Goal: Use online tool/utility: Use online tool/utility

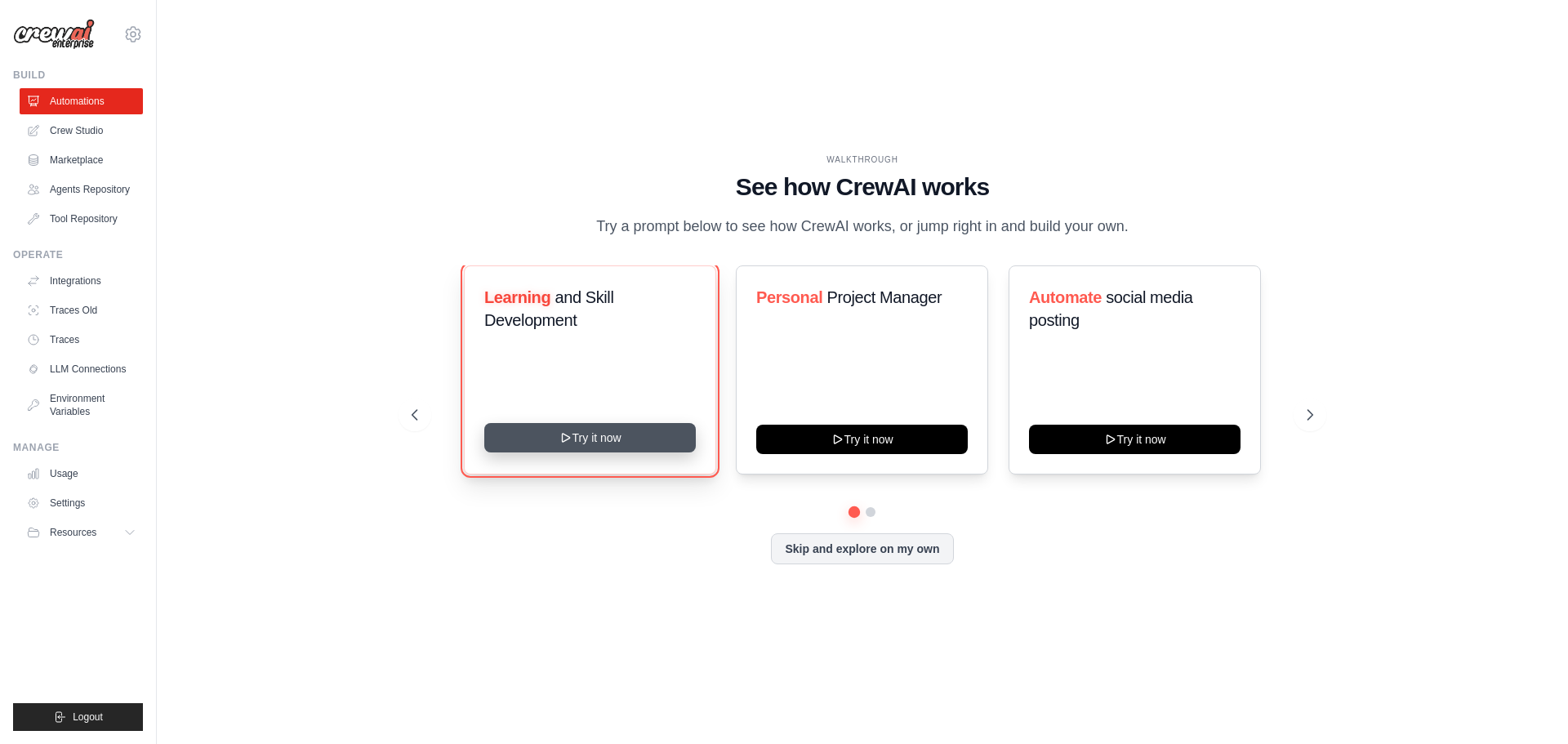
click at [615, 441] on button "Try it now" at bounding box center [590, 438] width 212 height 30
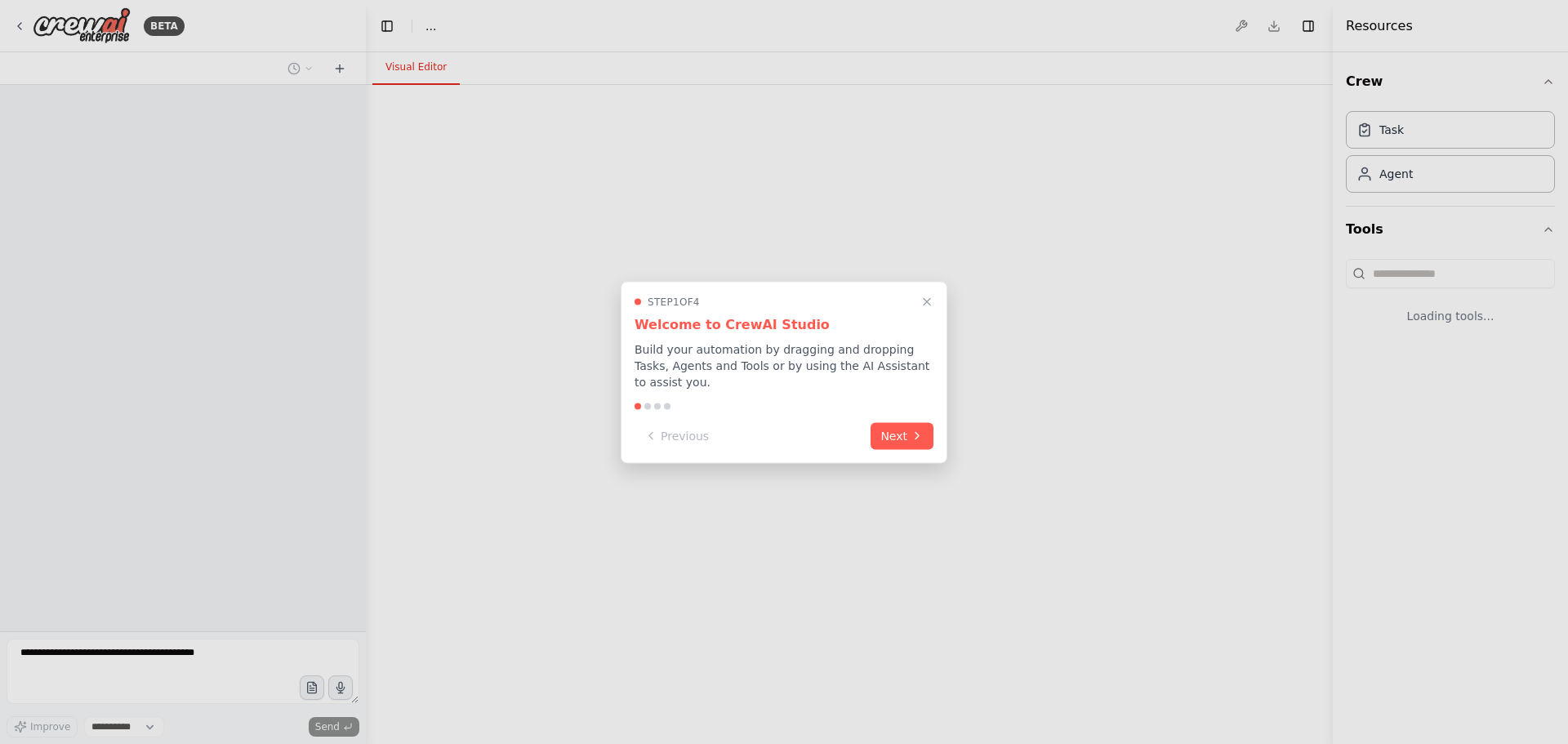
select select "****"
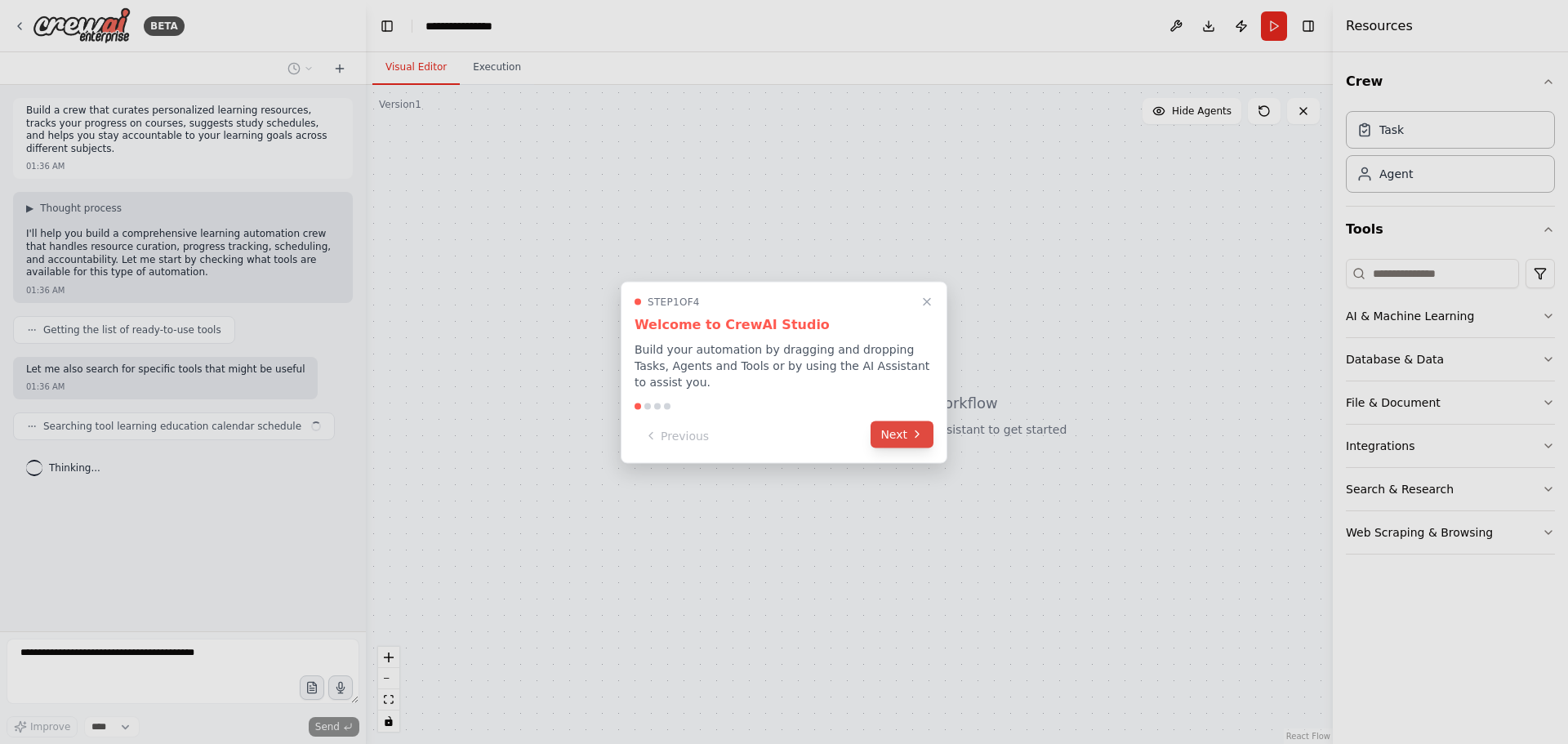
click at [916, 431] on icon at bounding box center [916, 434] width 3 height 7
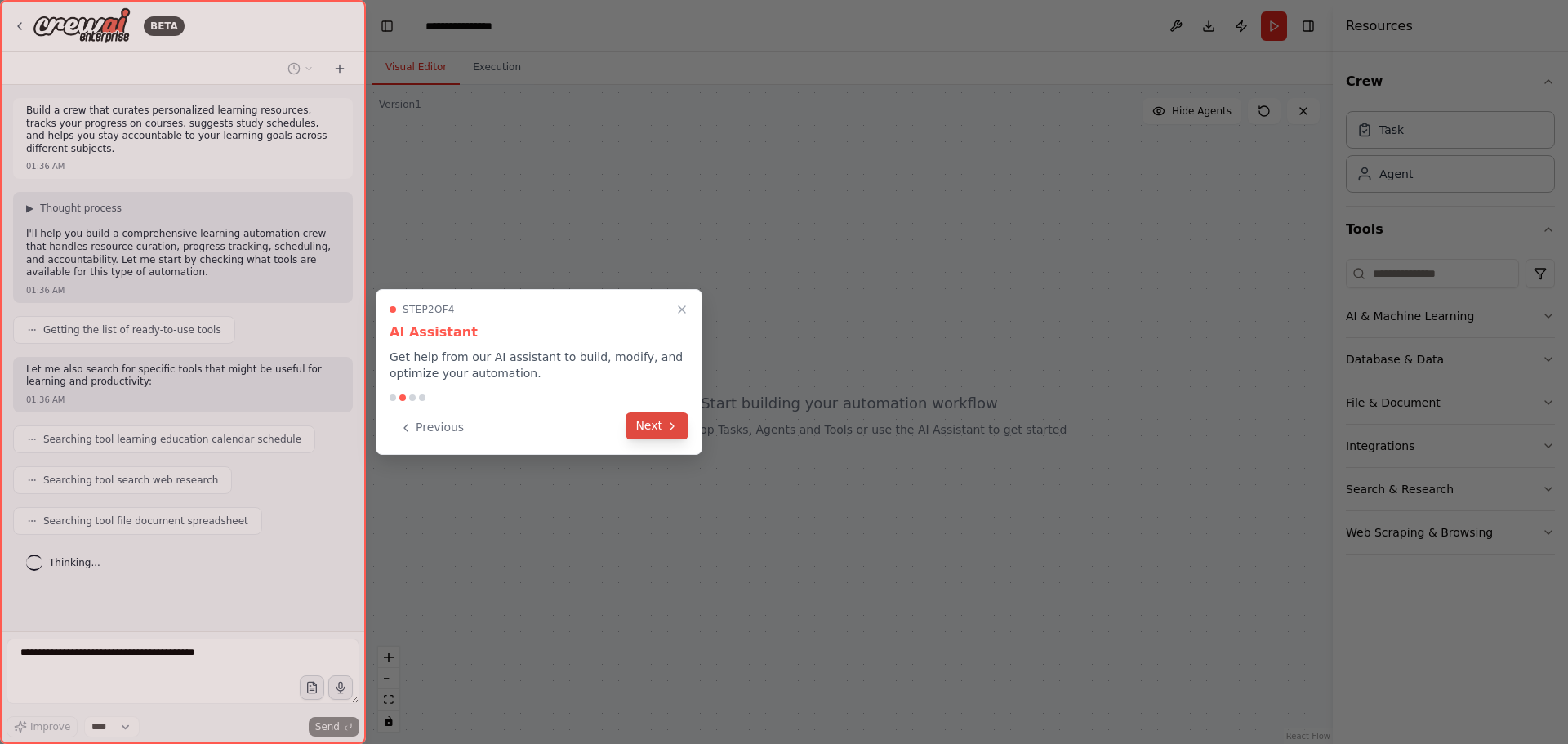
click at [655, 420] on button "Next" at bounding box center [656, 426] width 63 height 27
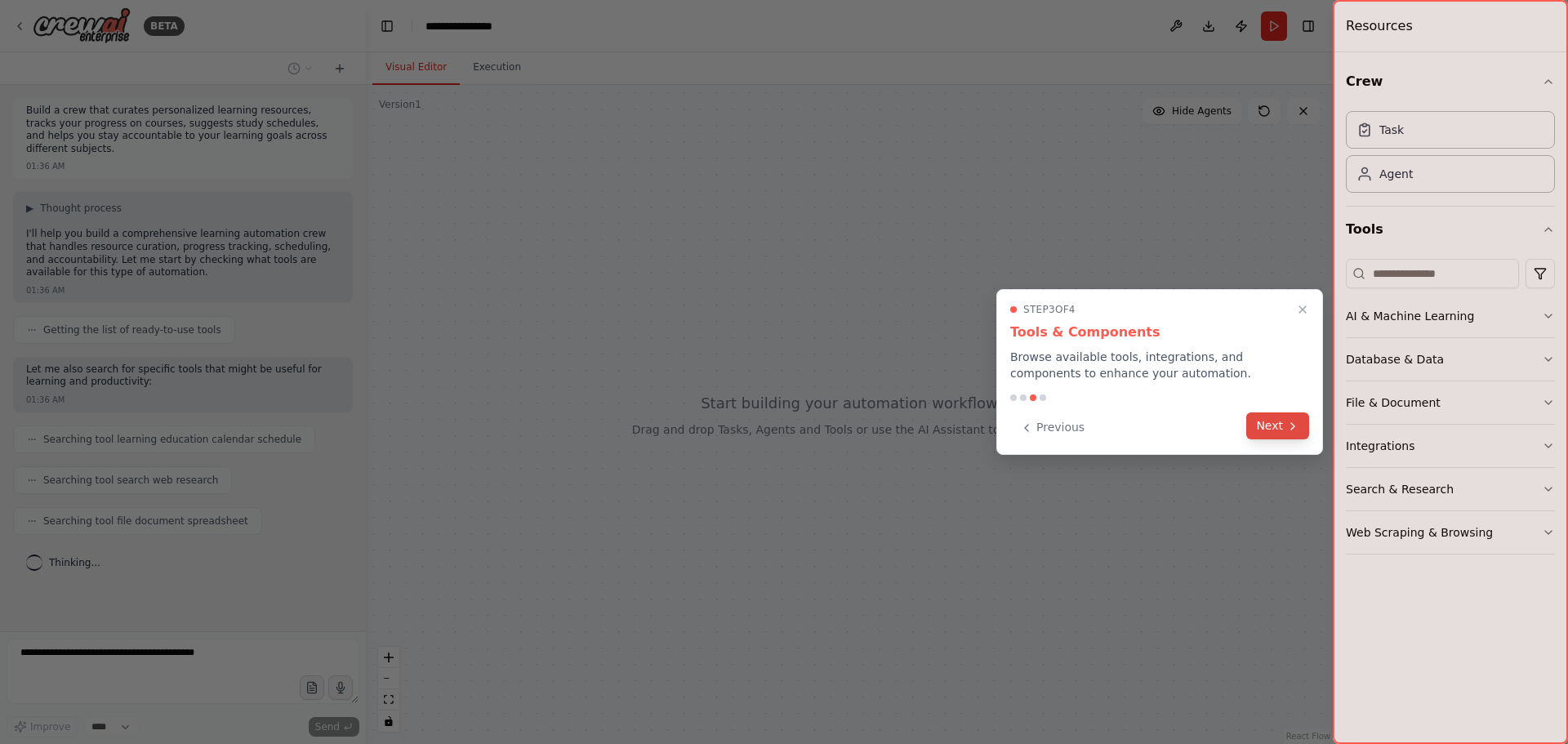
click at [1281, 432] on button "Next" at bounding box center [1277, 426] width 63 height 27
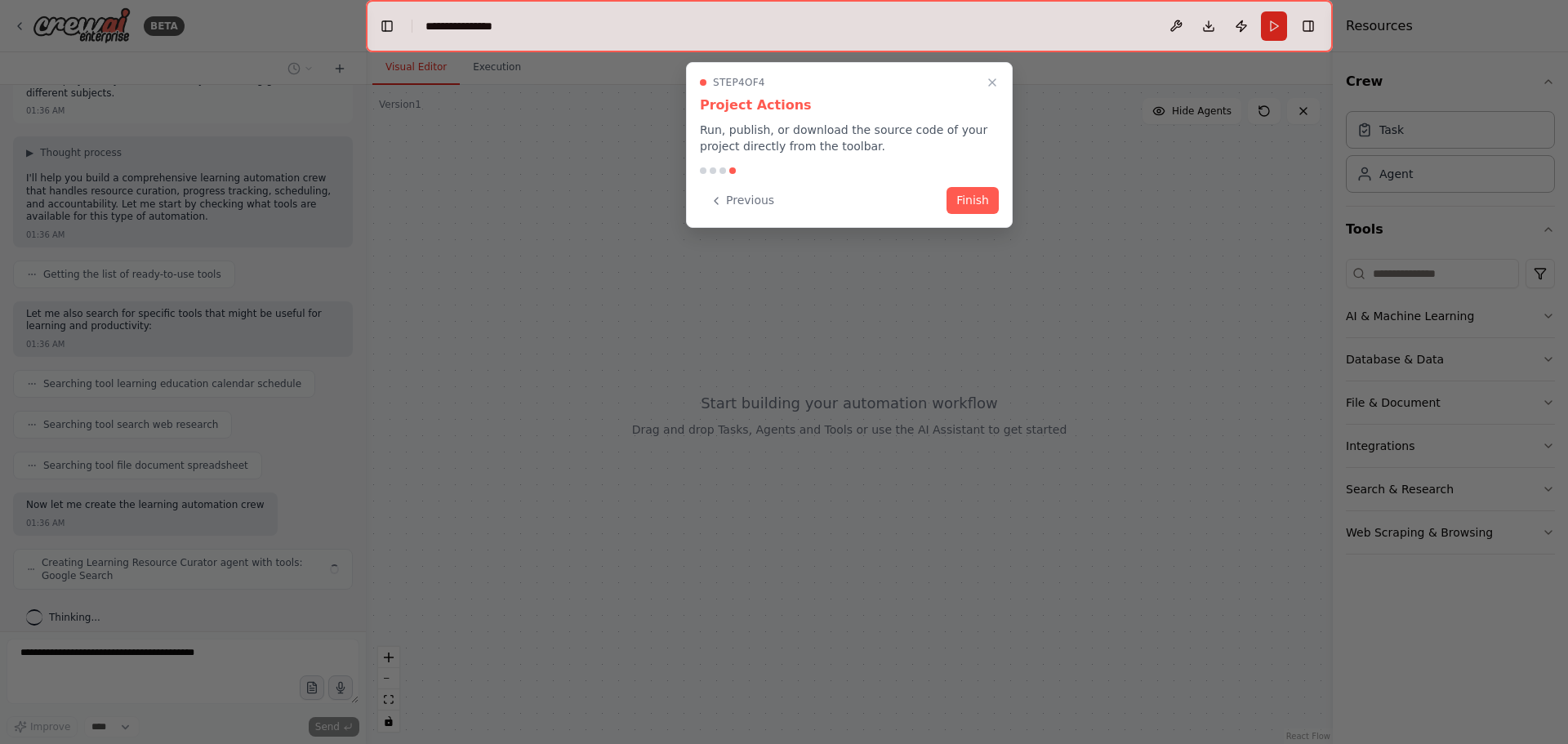
scroll to position [68, 0]
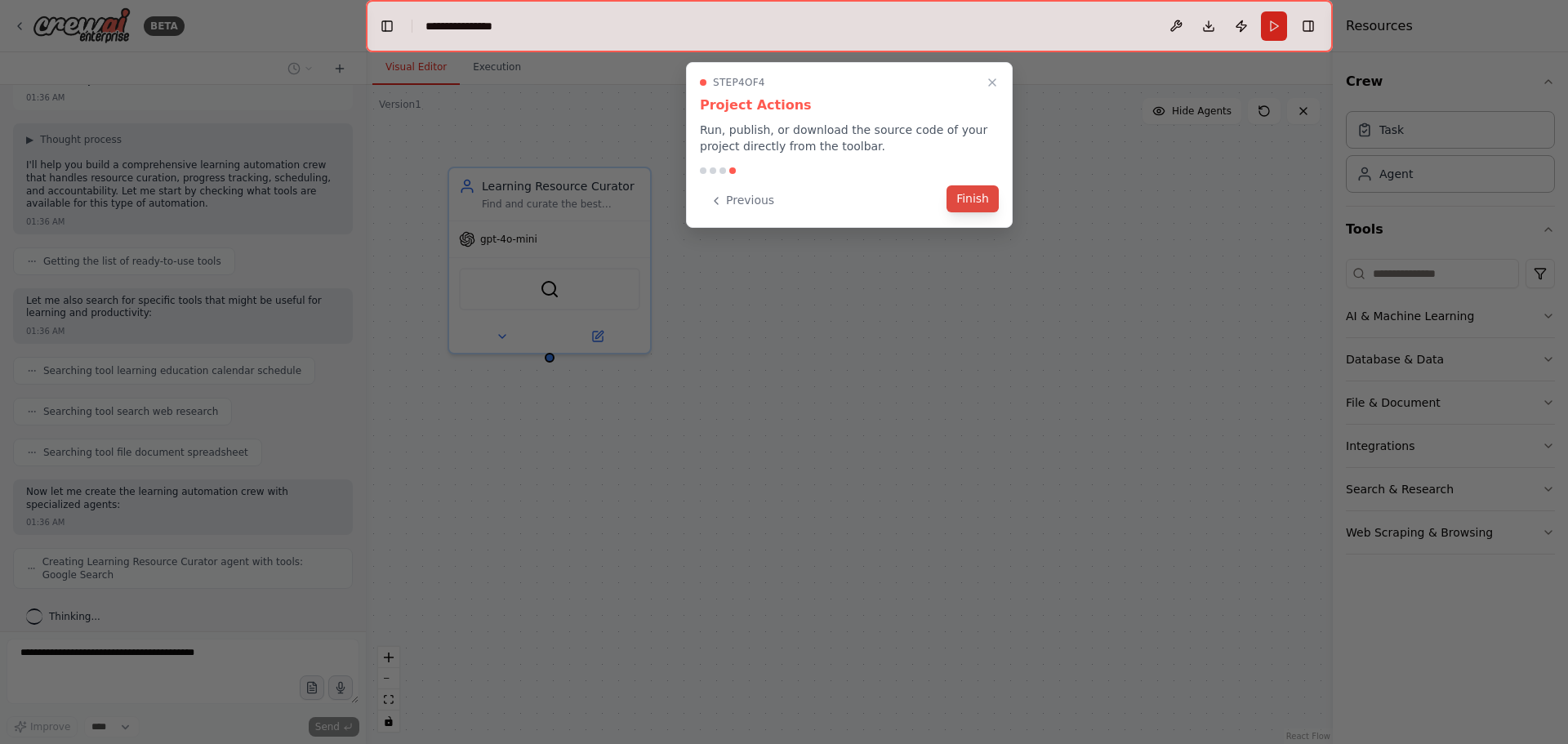
click at [978, 196] on button "Finish" at bounding box center [973, 199] width 52 height 27
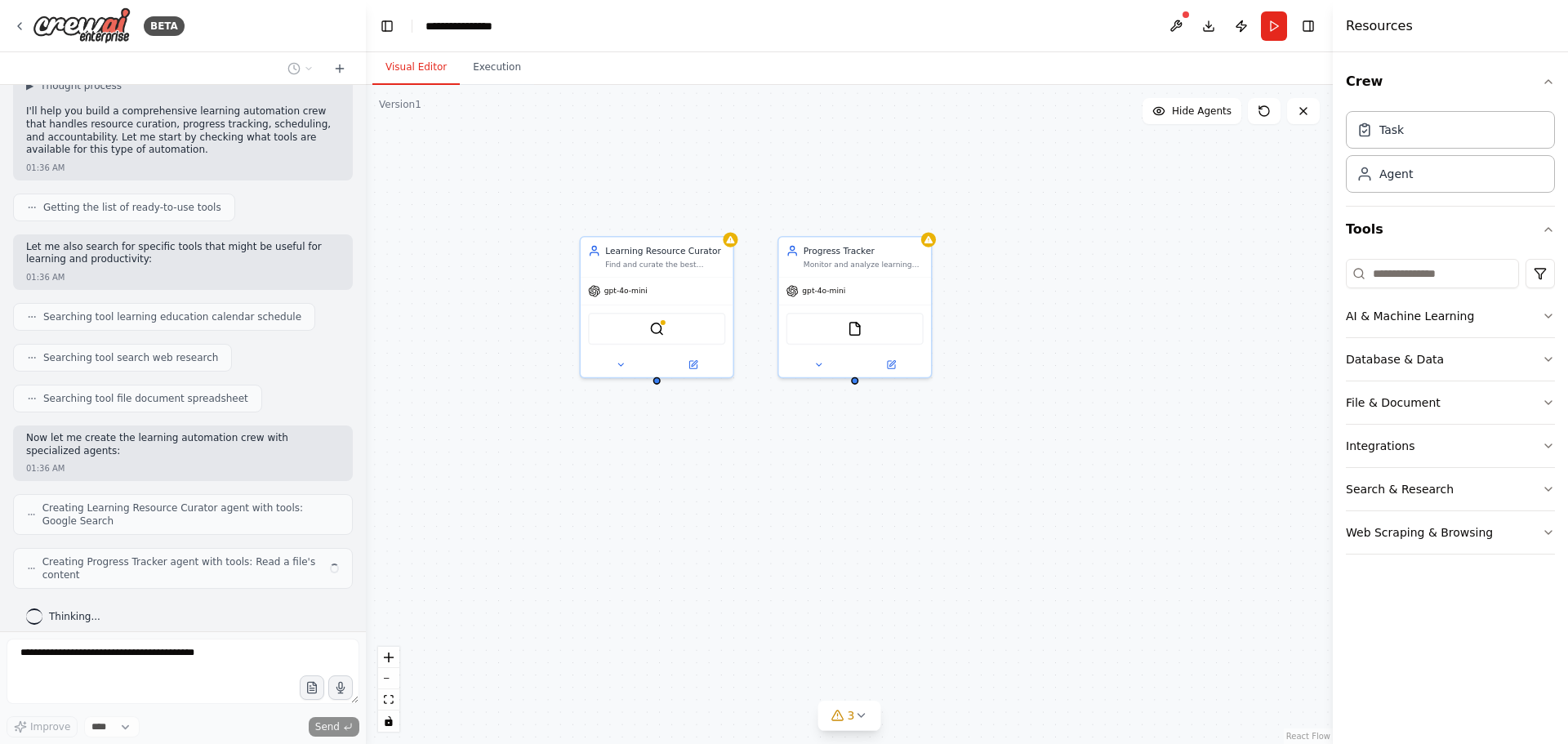
scroll to position [110, 0]
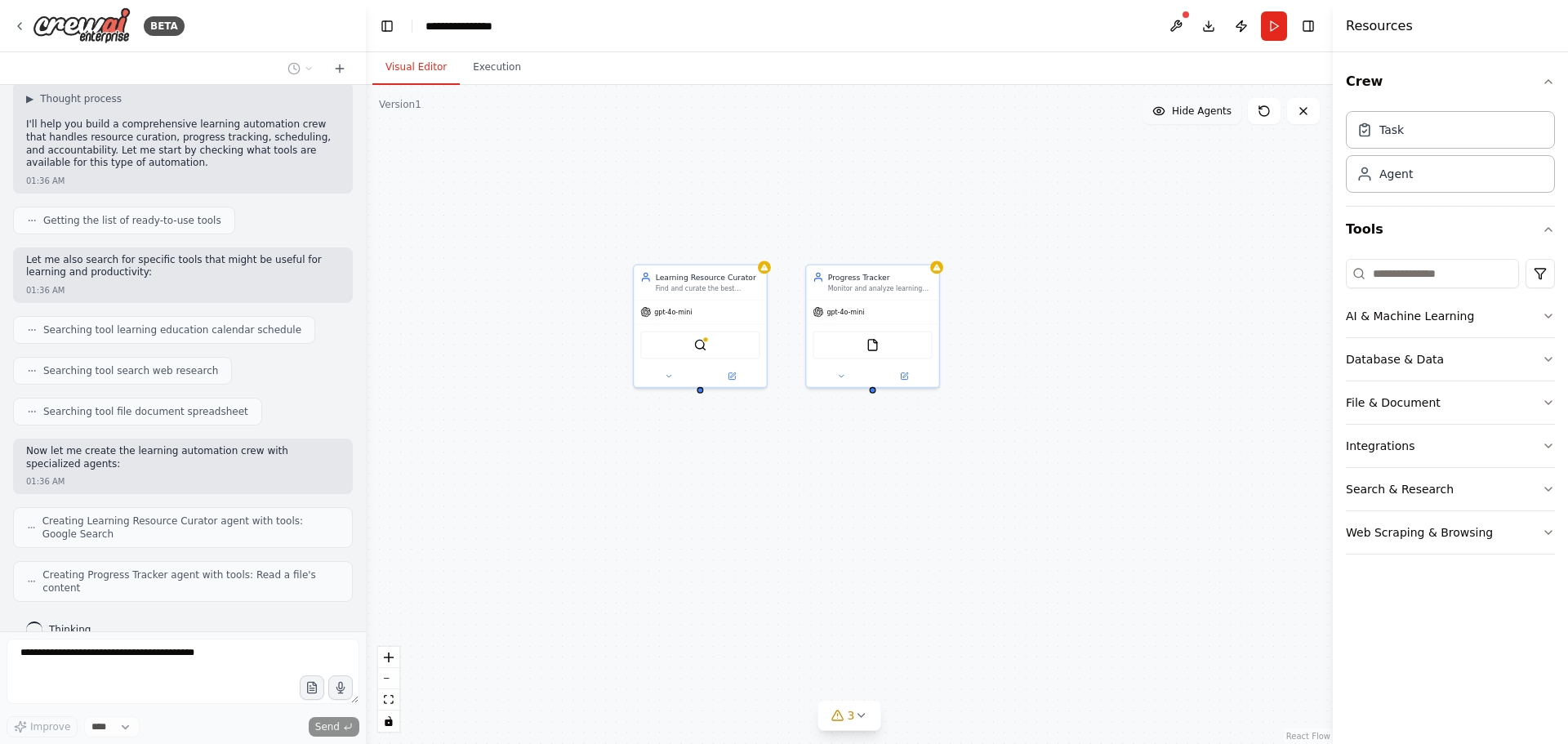
click at [1221, 105] on span "Hide Agents" at bounding box center [1202, 112] width 60 height 13
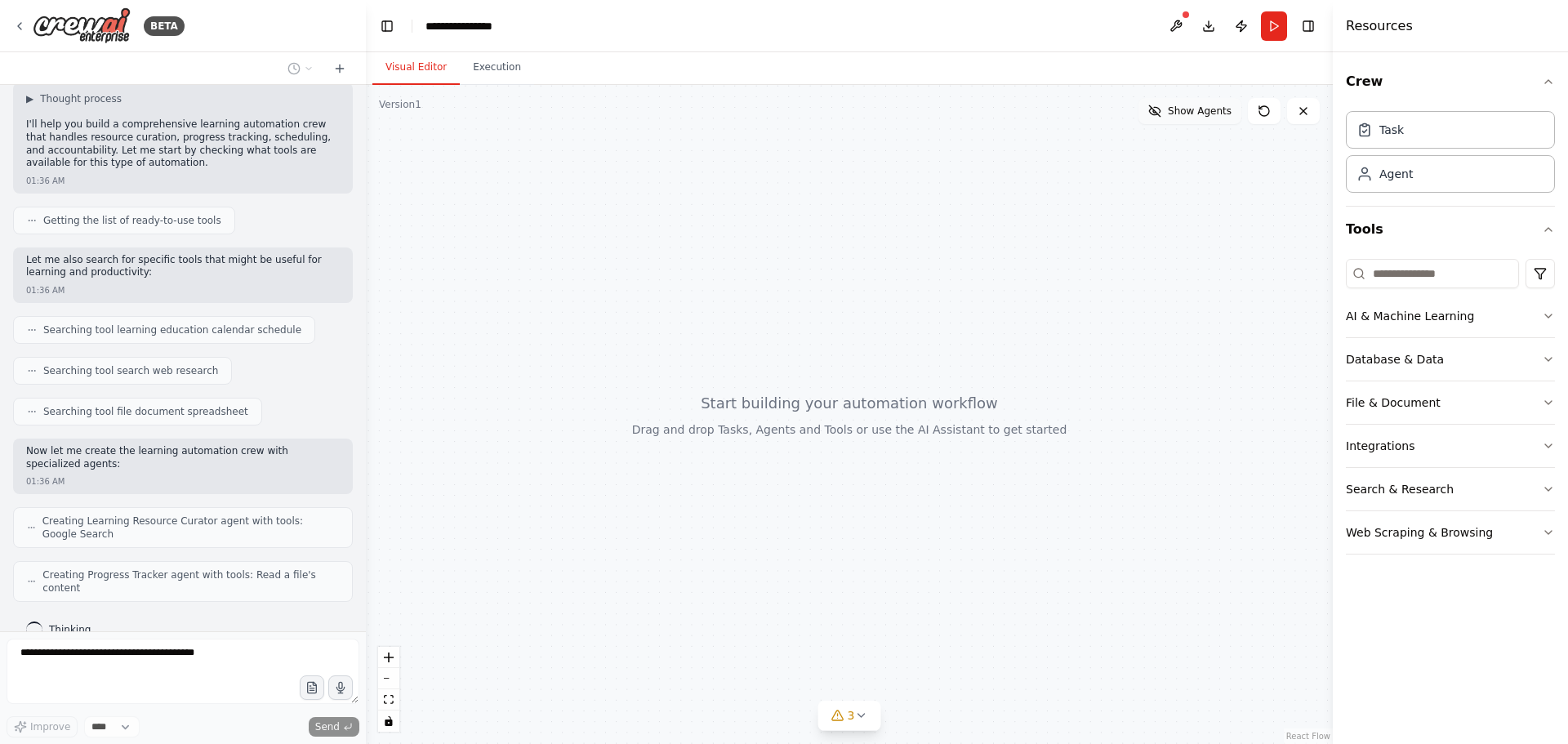
click at [1211, 113] on span "Show Agents" at bounding box center [1199, 112] width 64 height 13
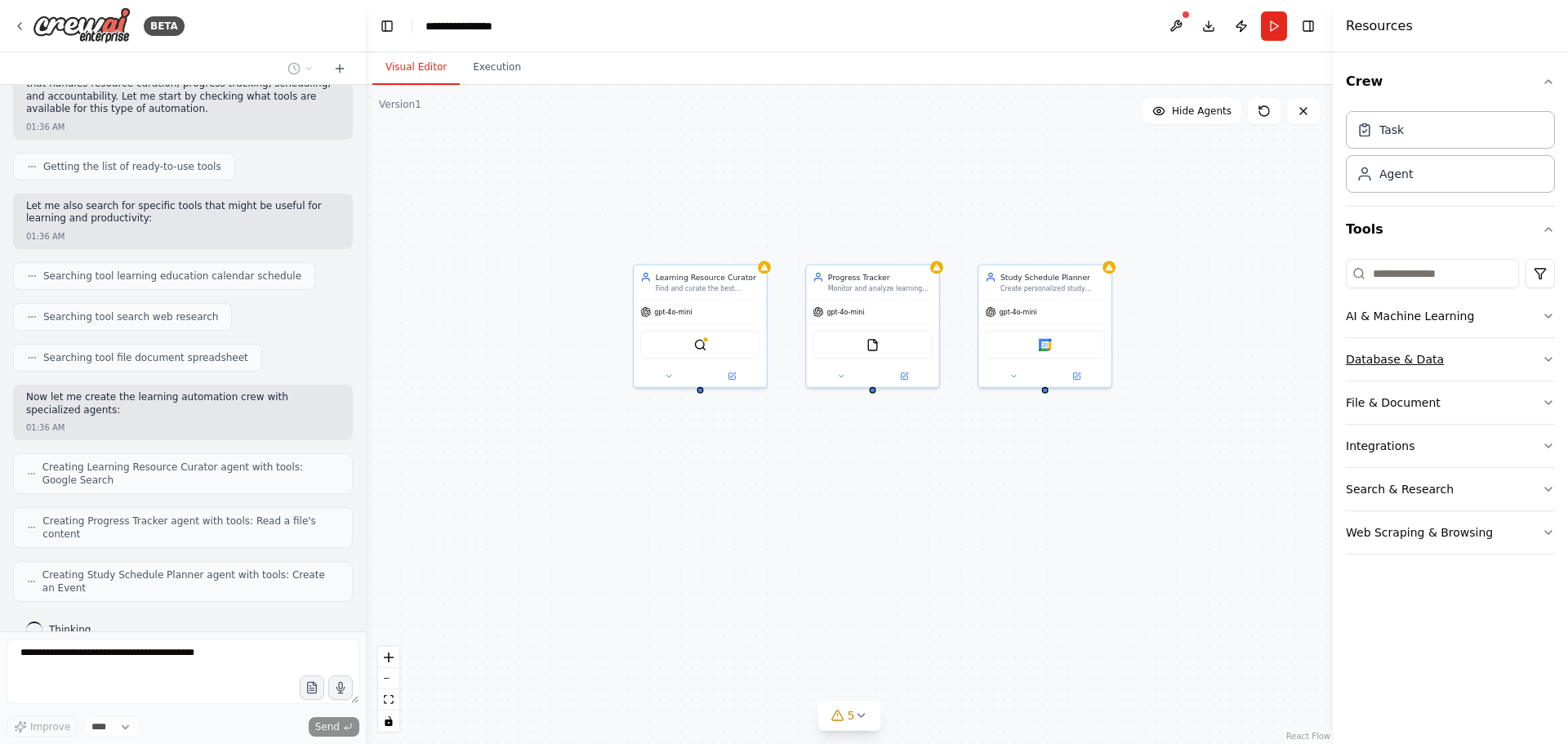
click at [1551, 363] on icon "button" at bounding box center [1549, 360] width 13 height 13
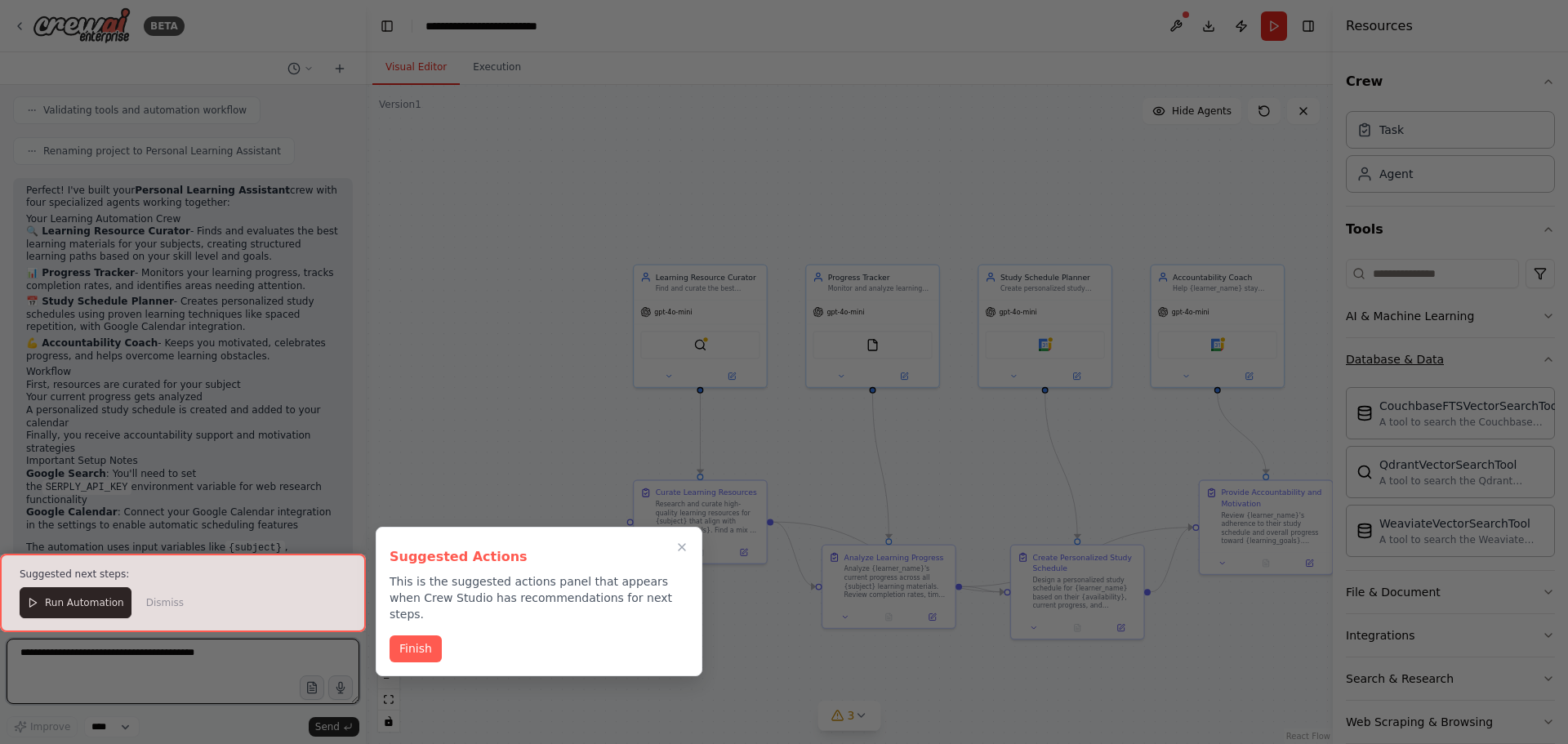
scroll to position [1067, 0]
click at [1021, 139] on div at bounding box center [784, 372] width 1568 height 744
click at [415, 634] on button "Finish" at bounding box center [416, 648] width 52 height 27
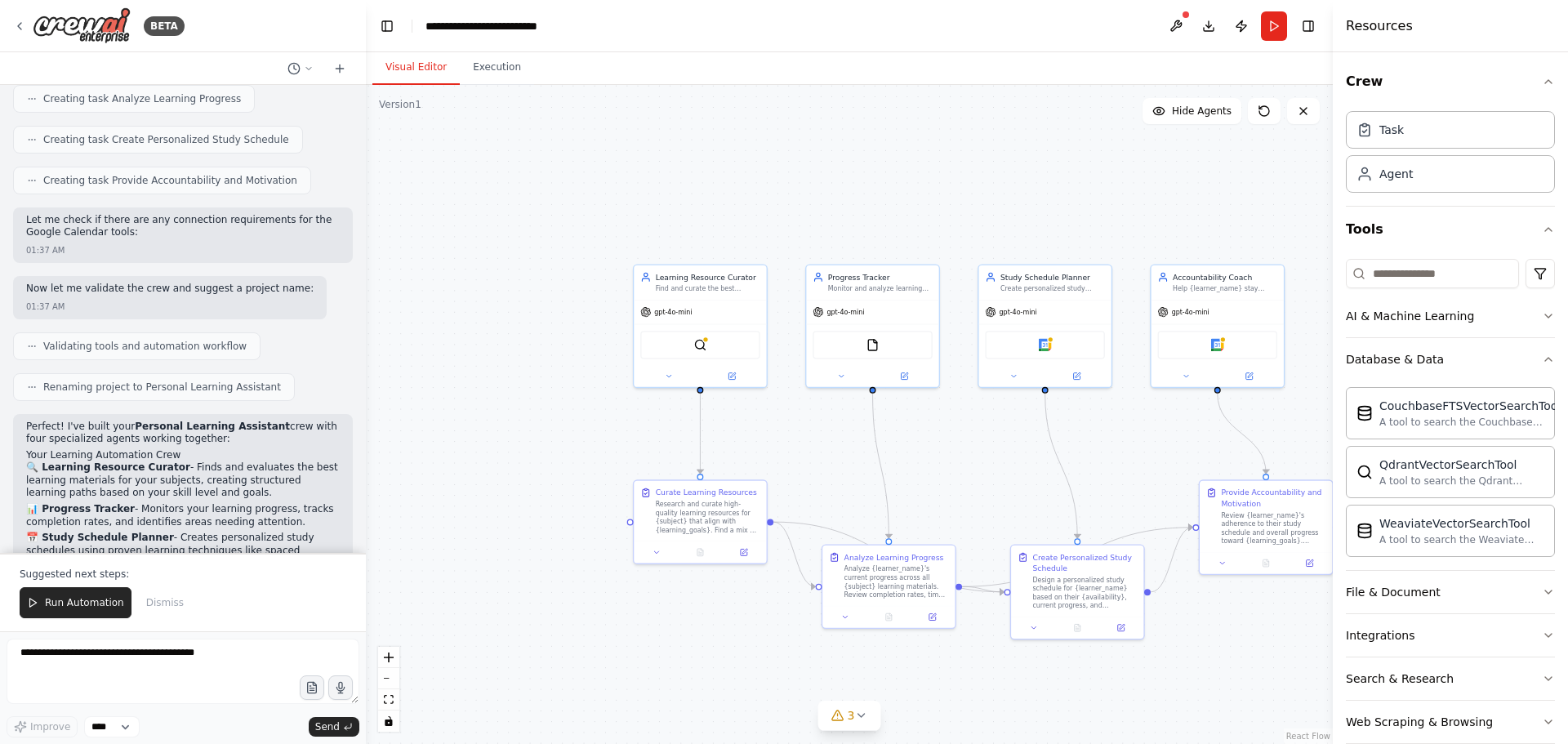
scroll to position [823, 0]
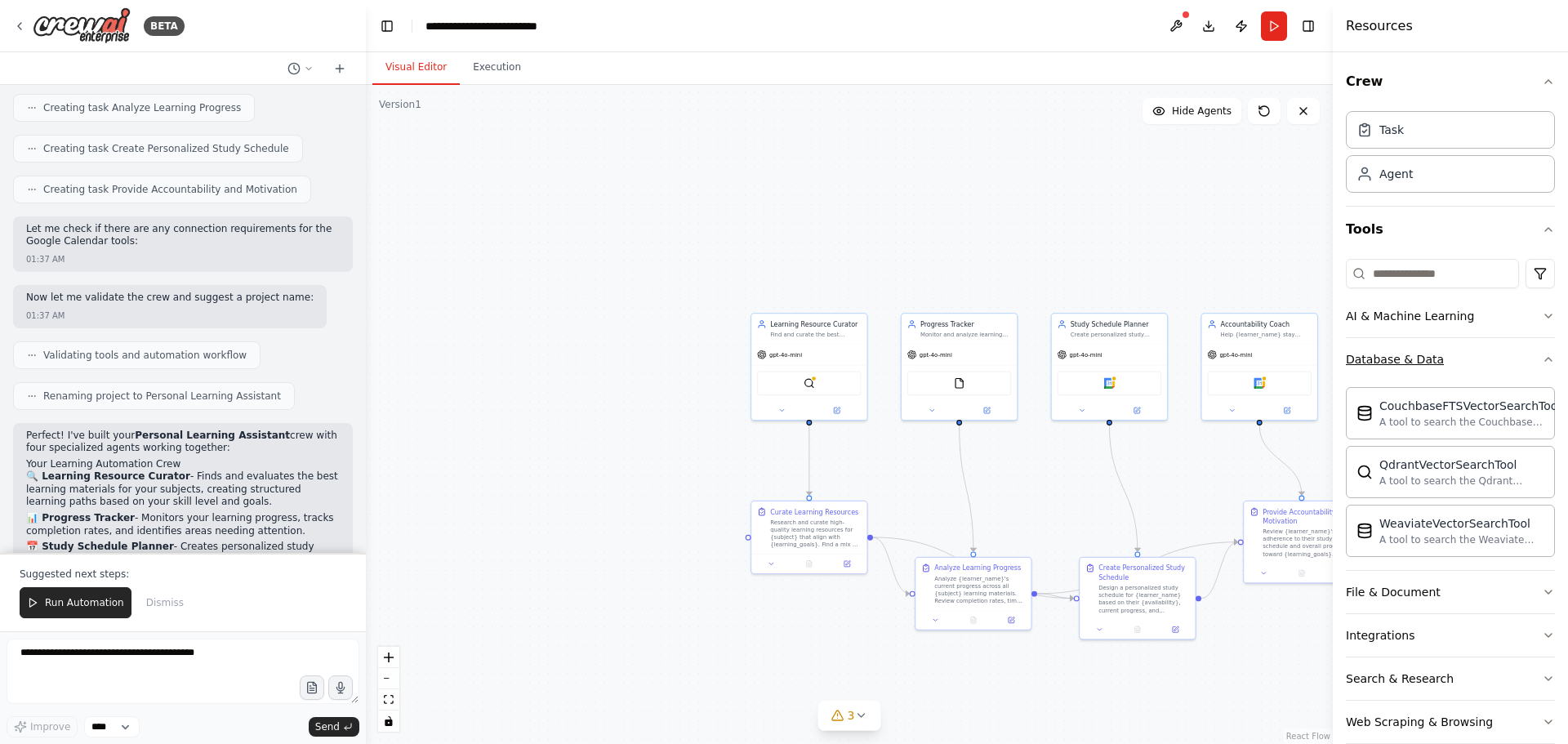
click at [1378, 369] on button "Database & Data" at bounding box center [1450, 359] width 209 height 42
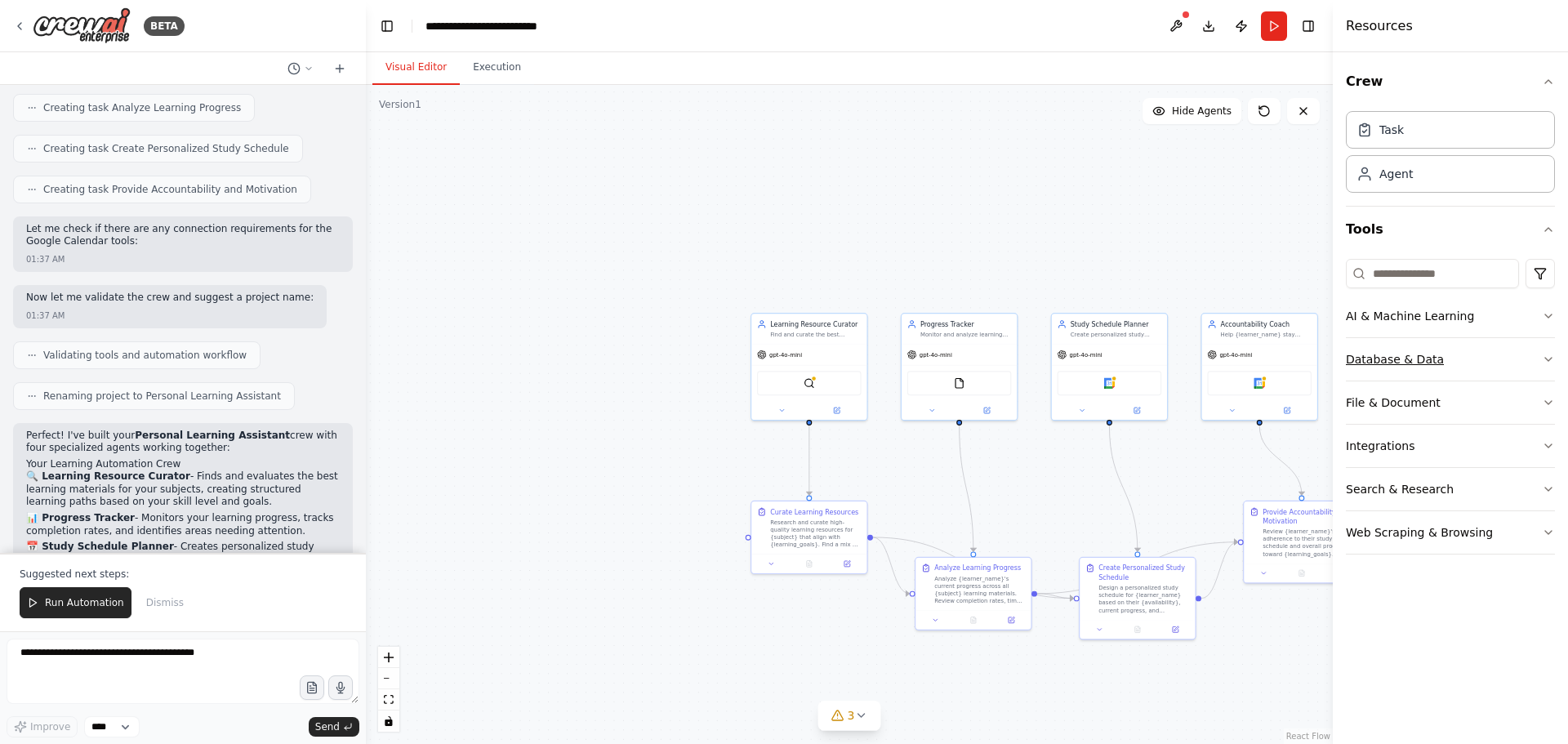
click at [1378, 363] on div "Database & Data" at bounding box center [1395, 359] width 98 height 16
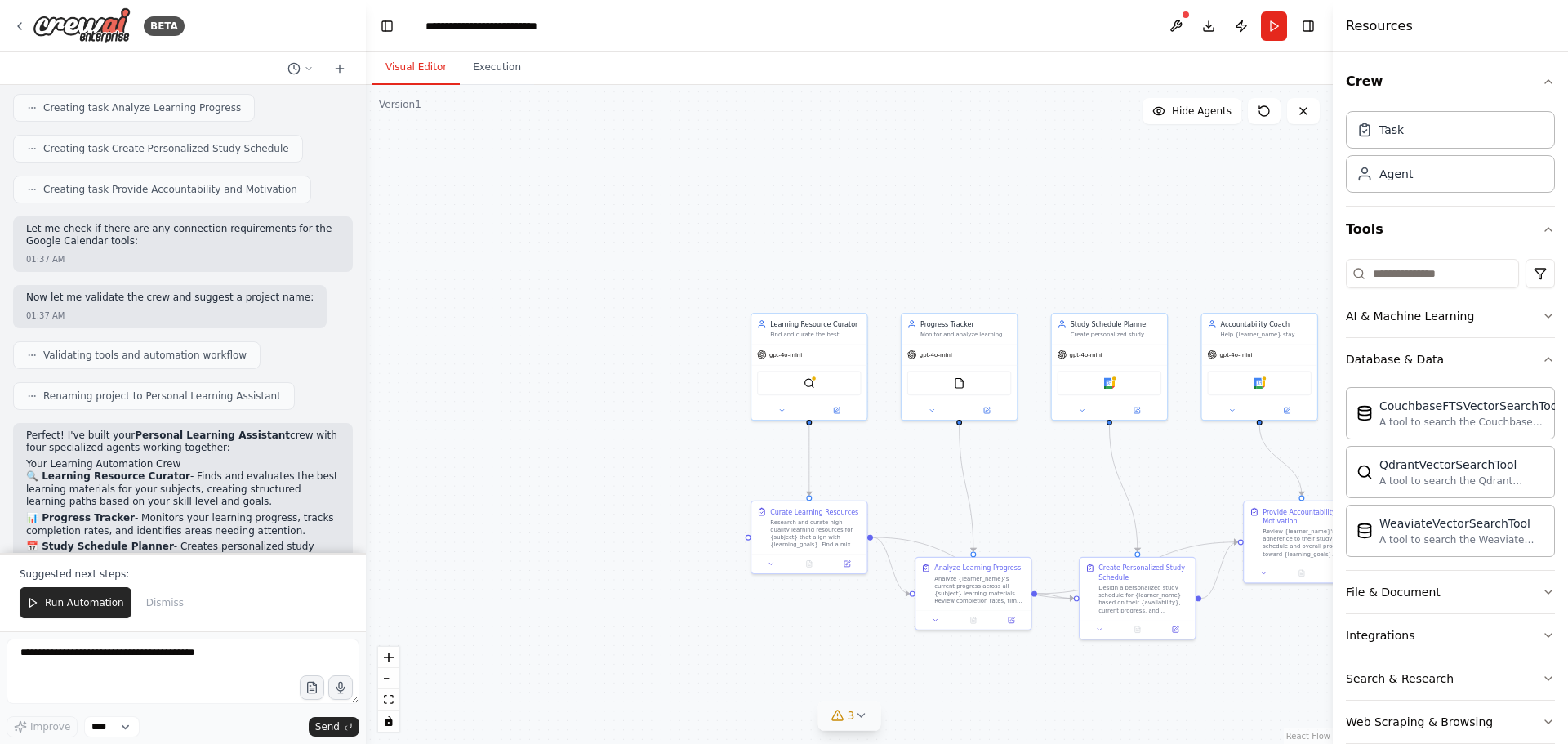
click at [865, 710] on icon at bounding box center [861, 716] width 13 height 13
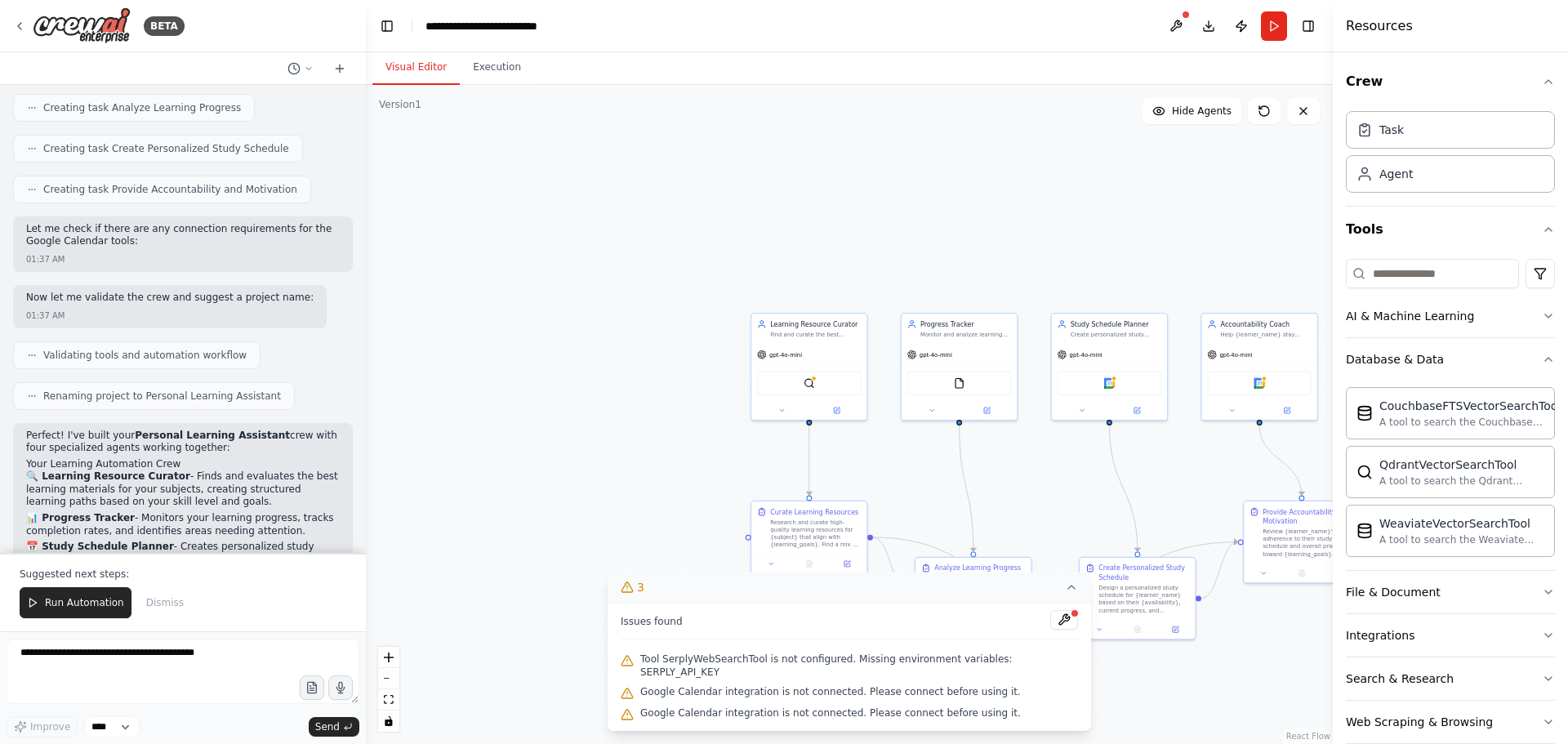
click at [687, 475] on div ".deletable-edge-delete-btn { width: 20px; height: 20px; border: 0px solid #ffff…" at bounding box center [849, 414] width 967 height 659
click at [1066, 594] on icon at bounding box center [1072, 587] width 13 height 13
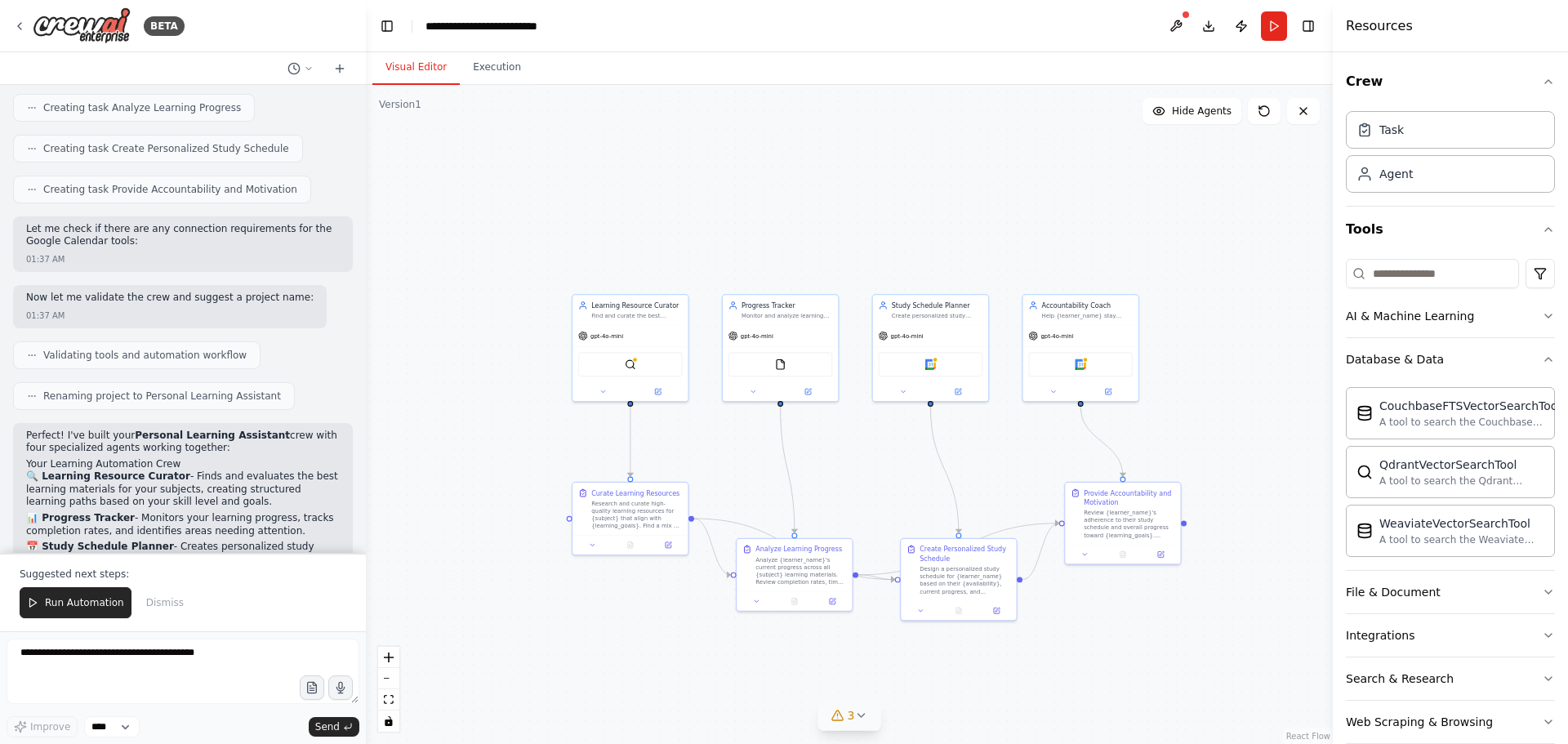
drag, startPoint x: 1181, startPoint y: 200, endPoint x: 1002, endPoint y: 181, distance: 180.0
click at [1002, 181] on div ".deletable-edge-delete-btn { width: 20px; height: 20px; border: 0px solid #ffff…" at bounding box center [849, 414] width 967 height 659
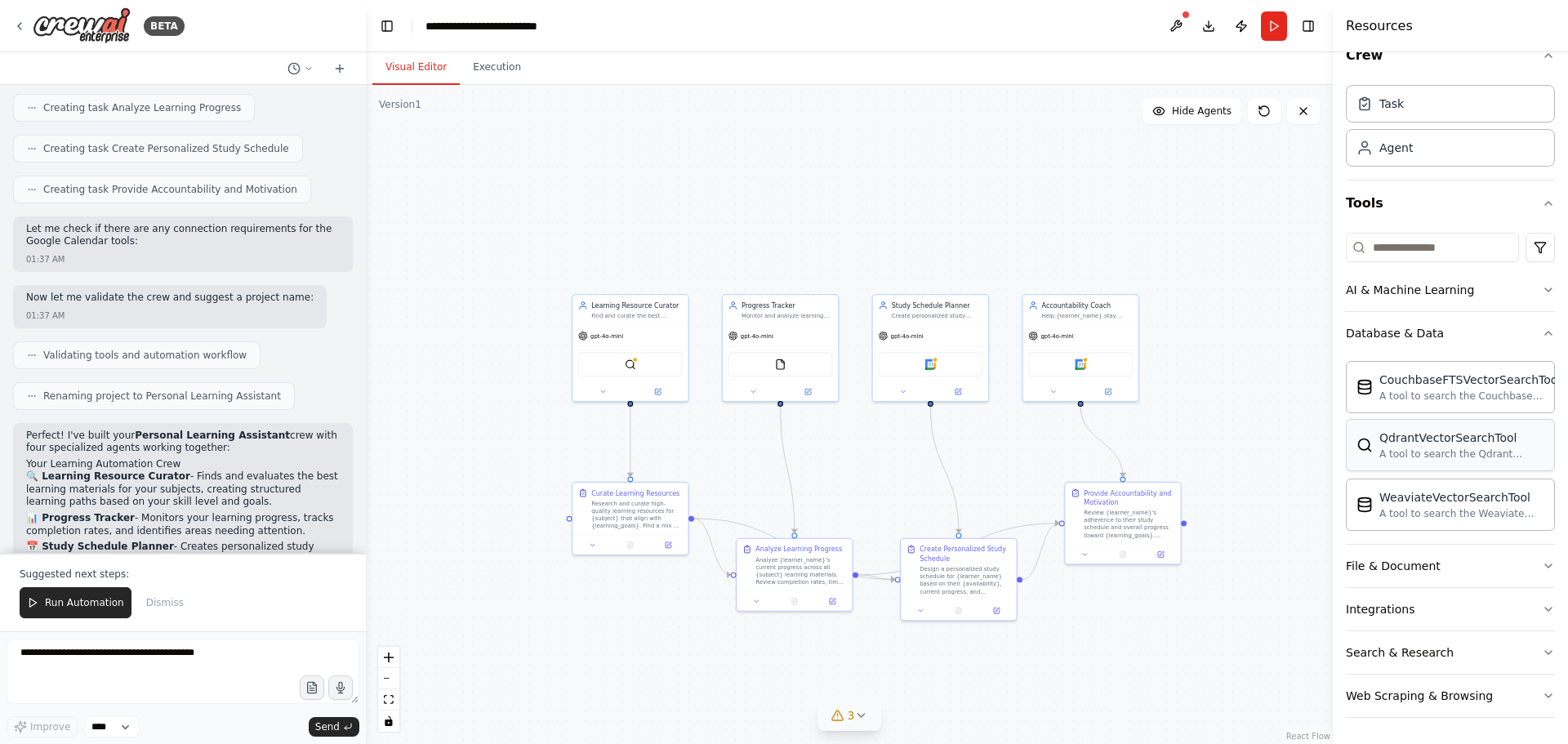
scroll to position [0, 0]
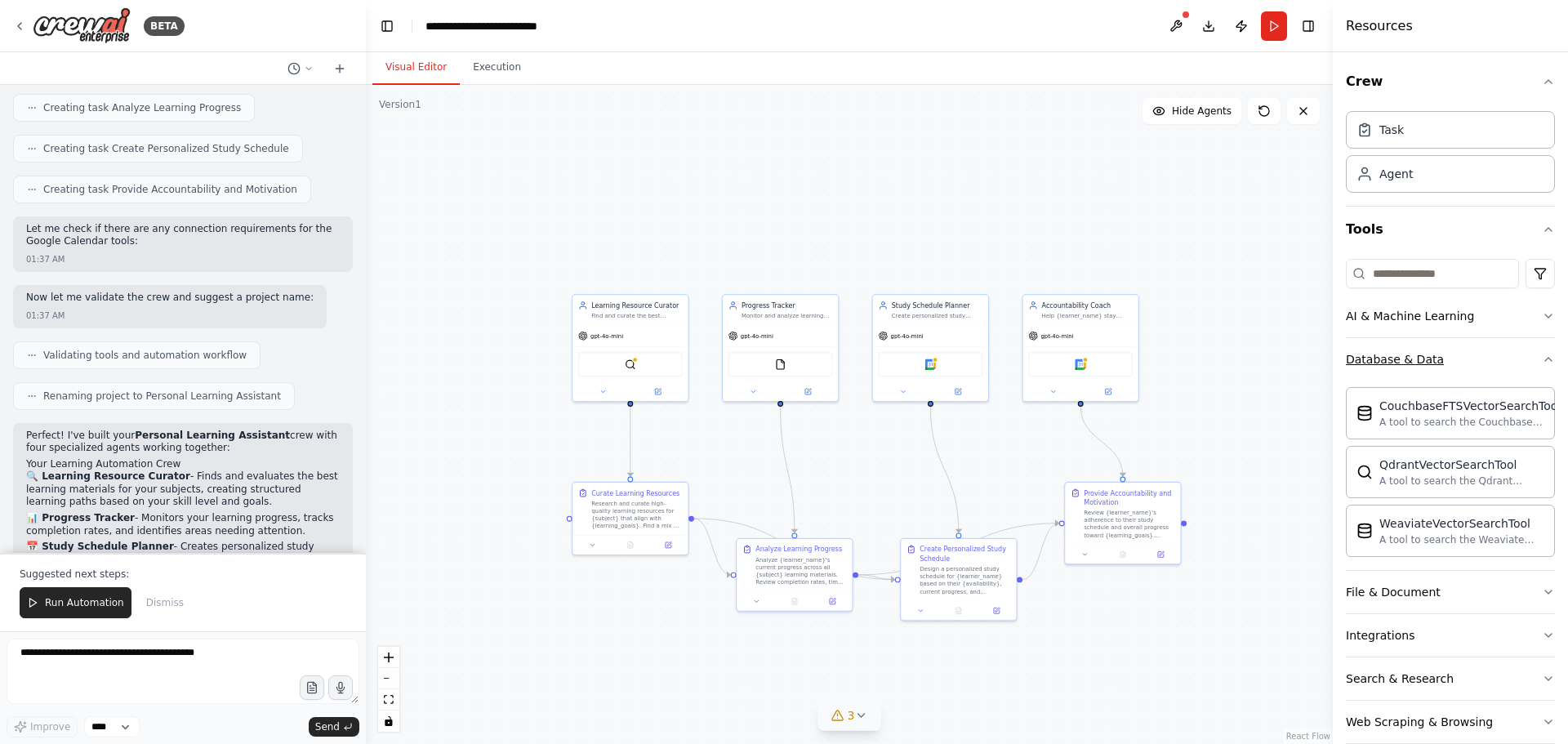
click at [1389, 357] on div "Database & Data" at bounding box center [1395, 359] width 98 height 16
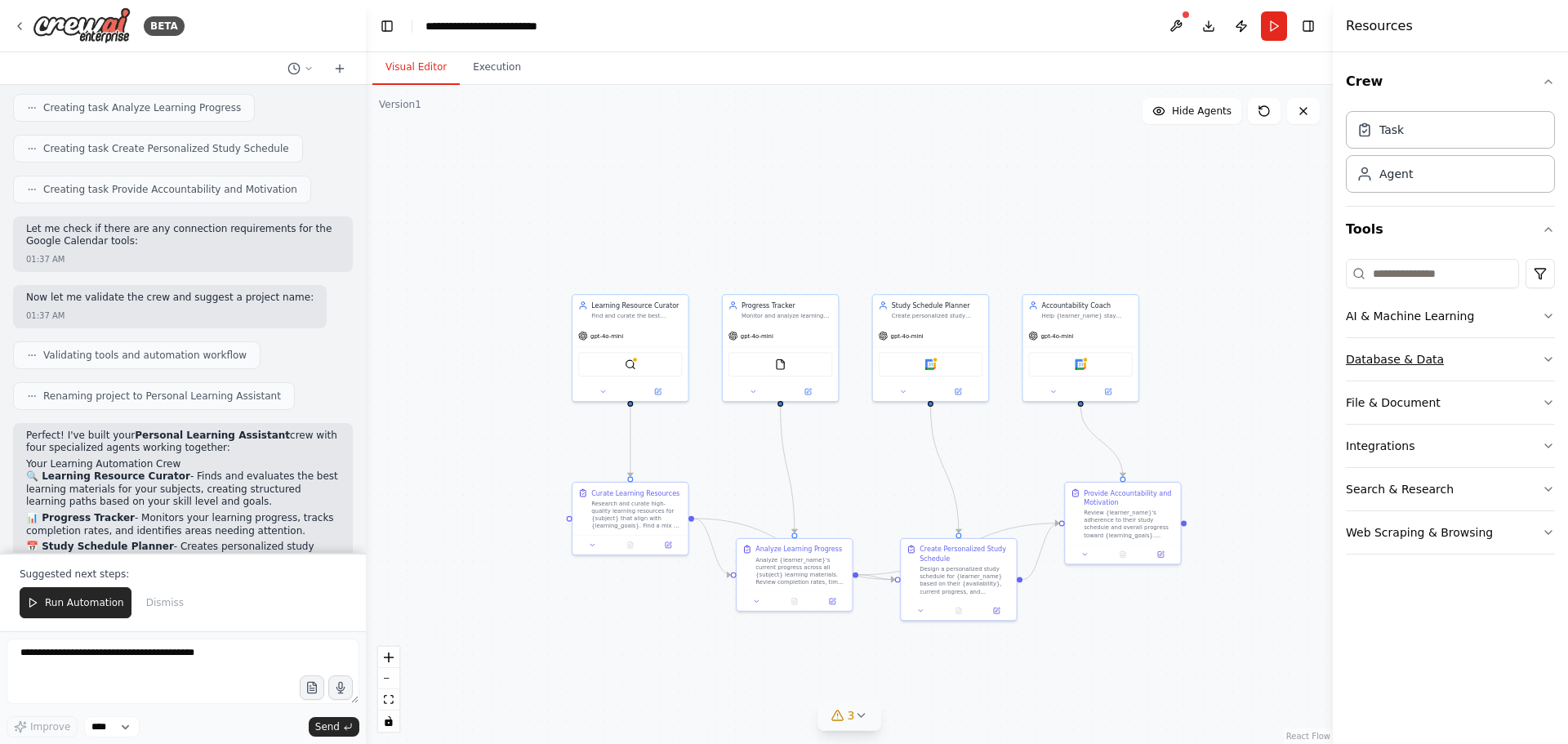
click at [1389, 357] on div "Database & Data" at bounding box center [1395, 359] width 98 height 16
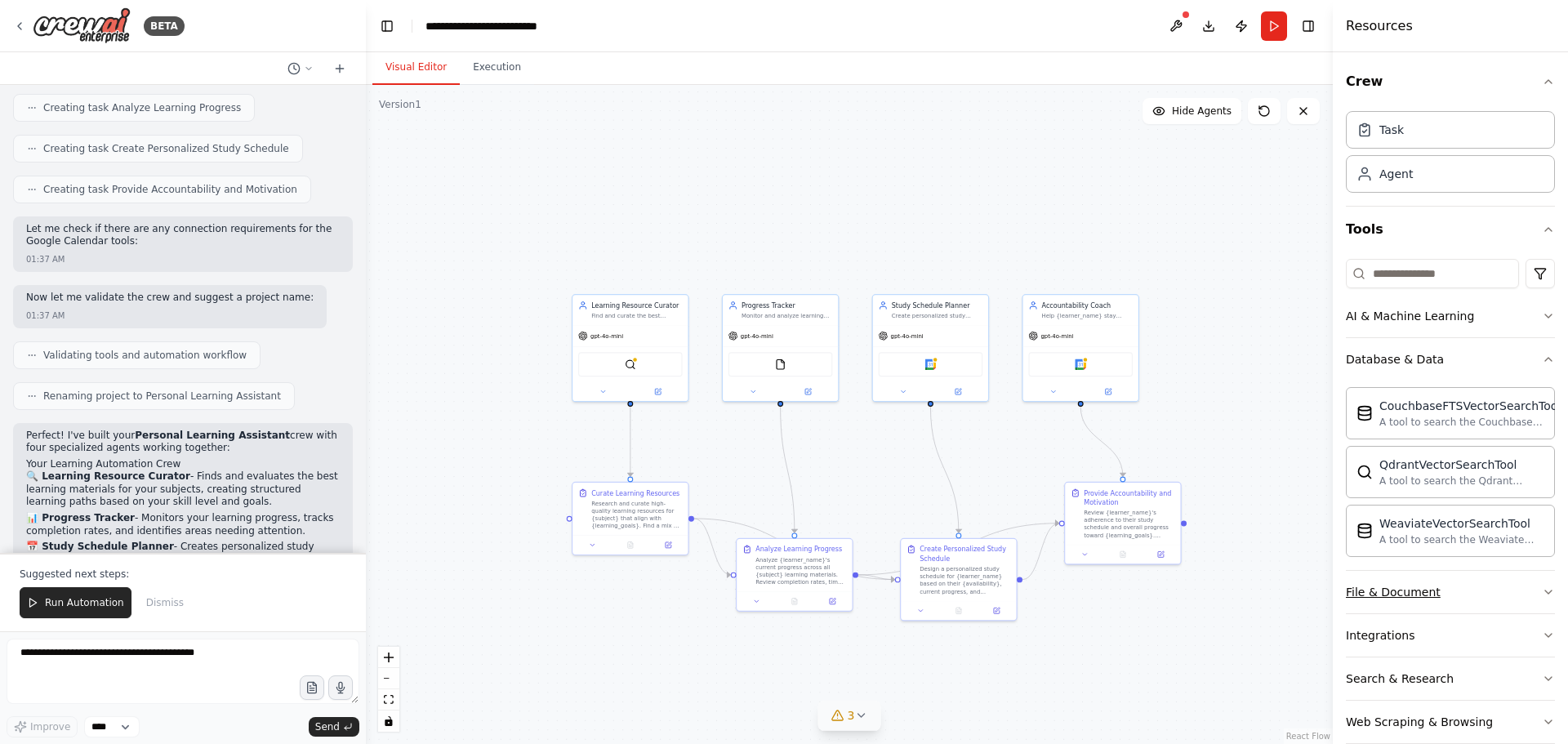
click at [1379, 585] on div "File & Document" at bounding box center [1393, 592] width 94 height 16
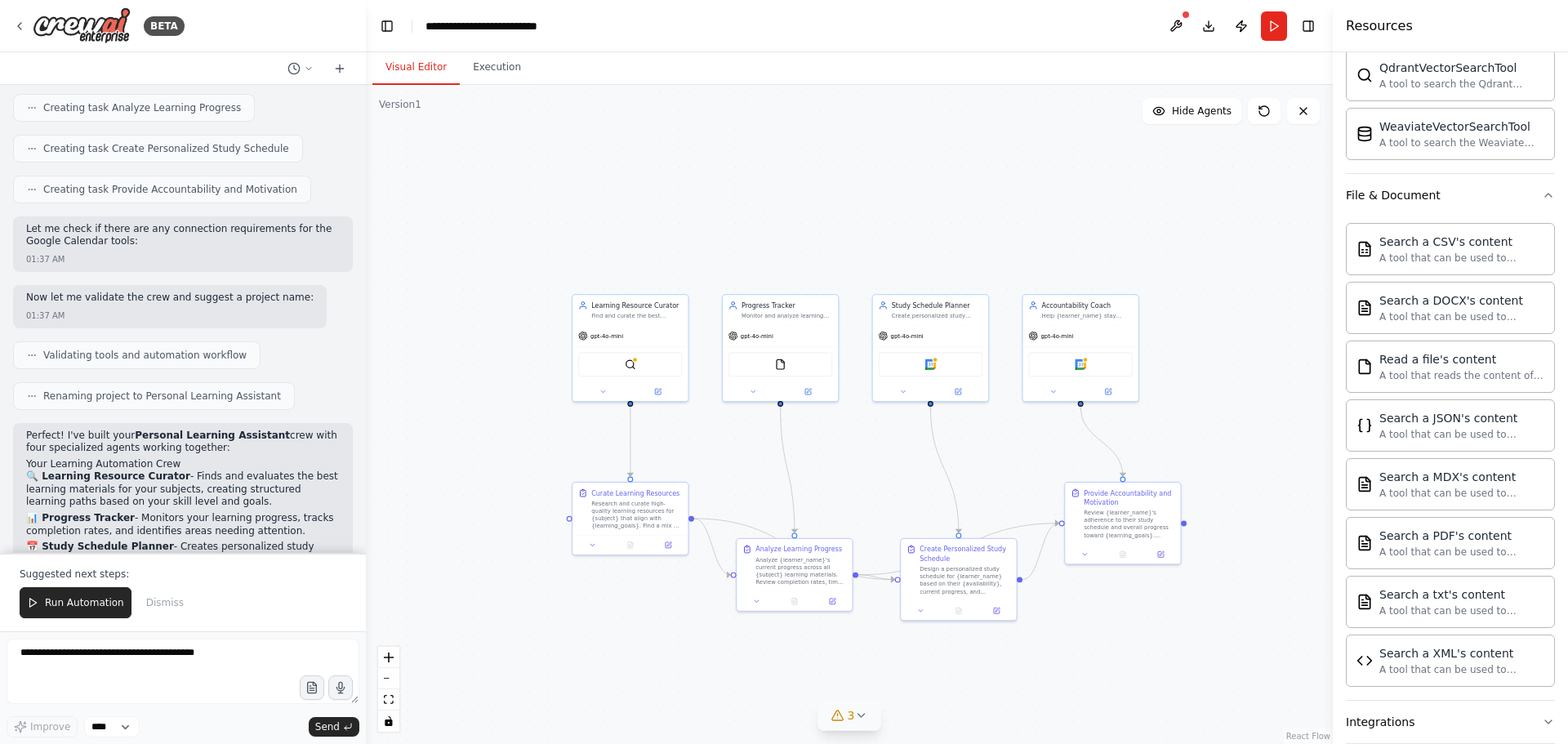
scroll to position [408, 0]
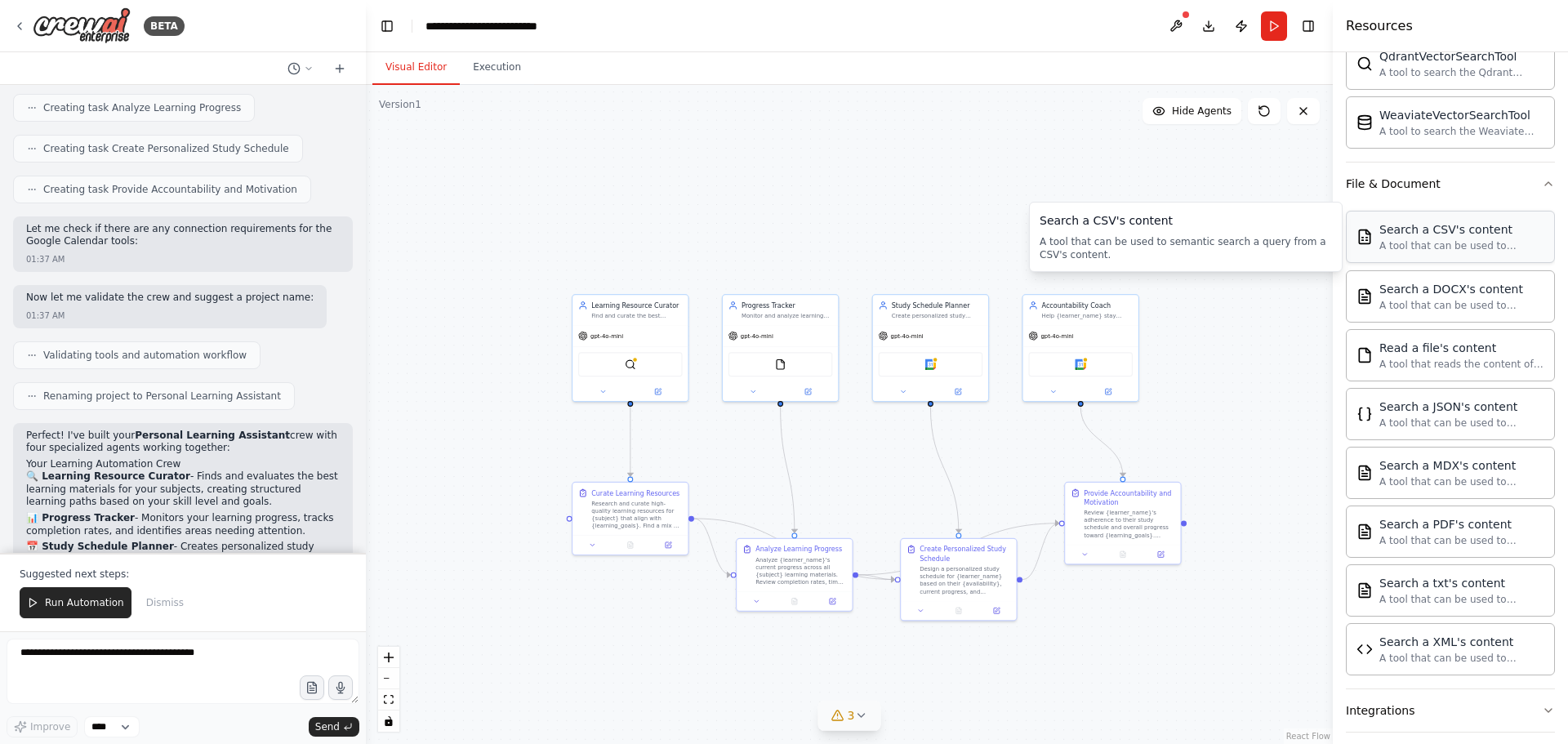
click at [1446, 238] on div "Search a CSV's content A tool that can be used to semantic search a query from …" at bounding box center [1461, 237] width 165 height 31
click at [1466, 236] on div "Search a CSV's content" at bounding box center [1461, 229] width 165 height 16
click at [1462, 234] on div "Search a CSV's content" at bounding box center [1461, 229] width 165 height 16
click at [1416, 250] on div "A tool that can be used to semantic search a query from a CSV's content." at bounding box center [1461, 246] width 165 height 13
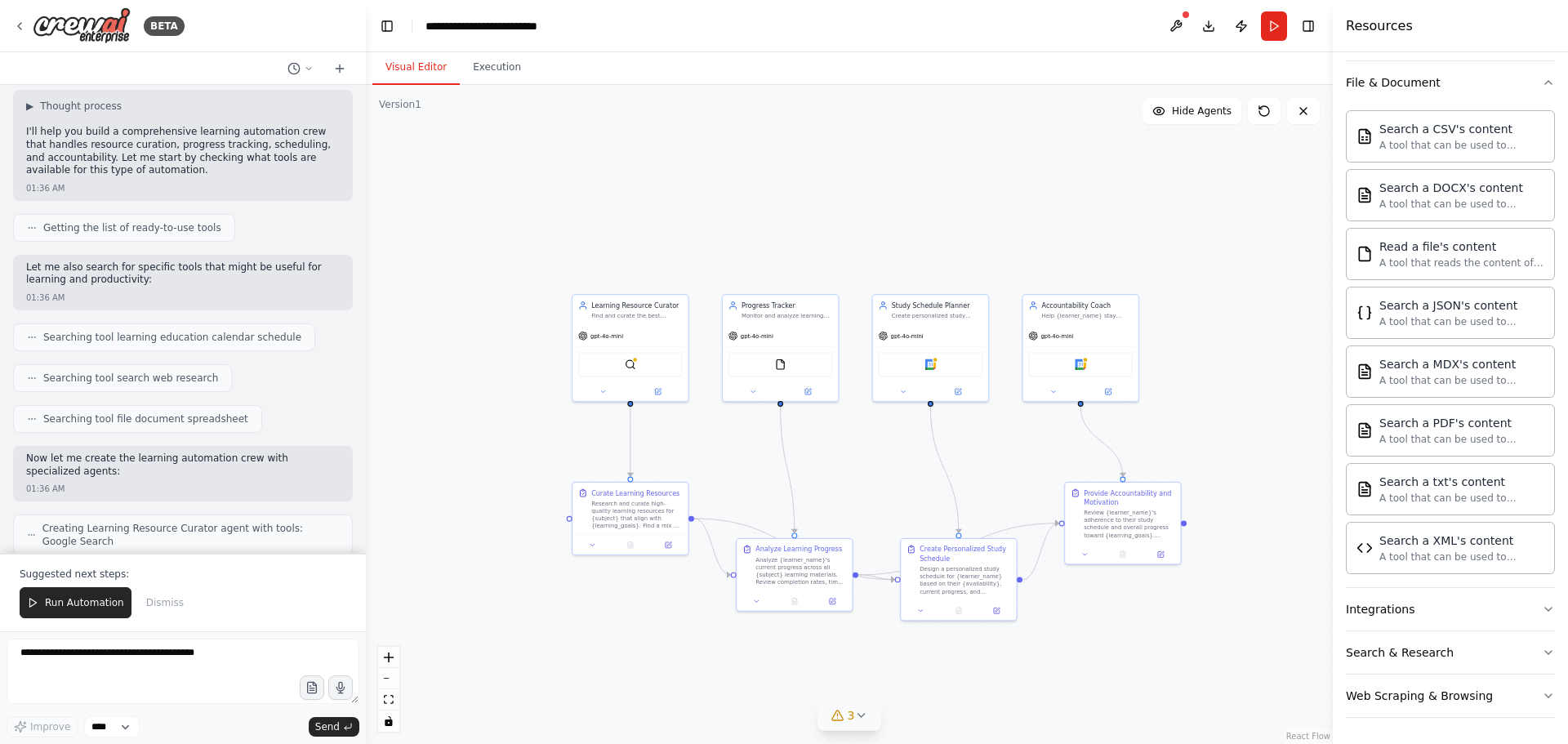
scroll to position [0, 0]
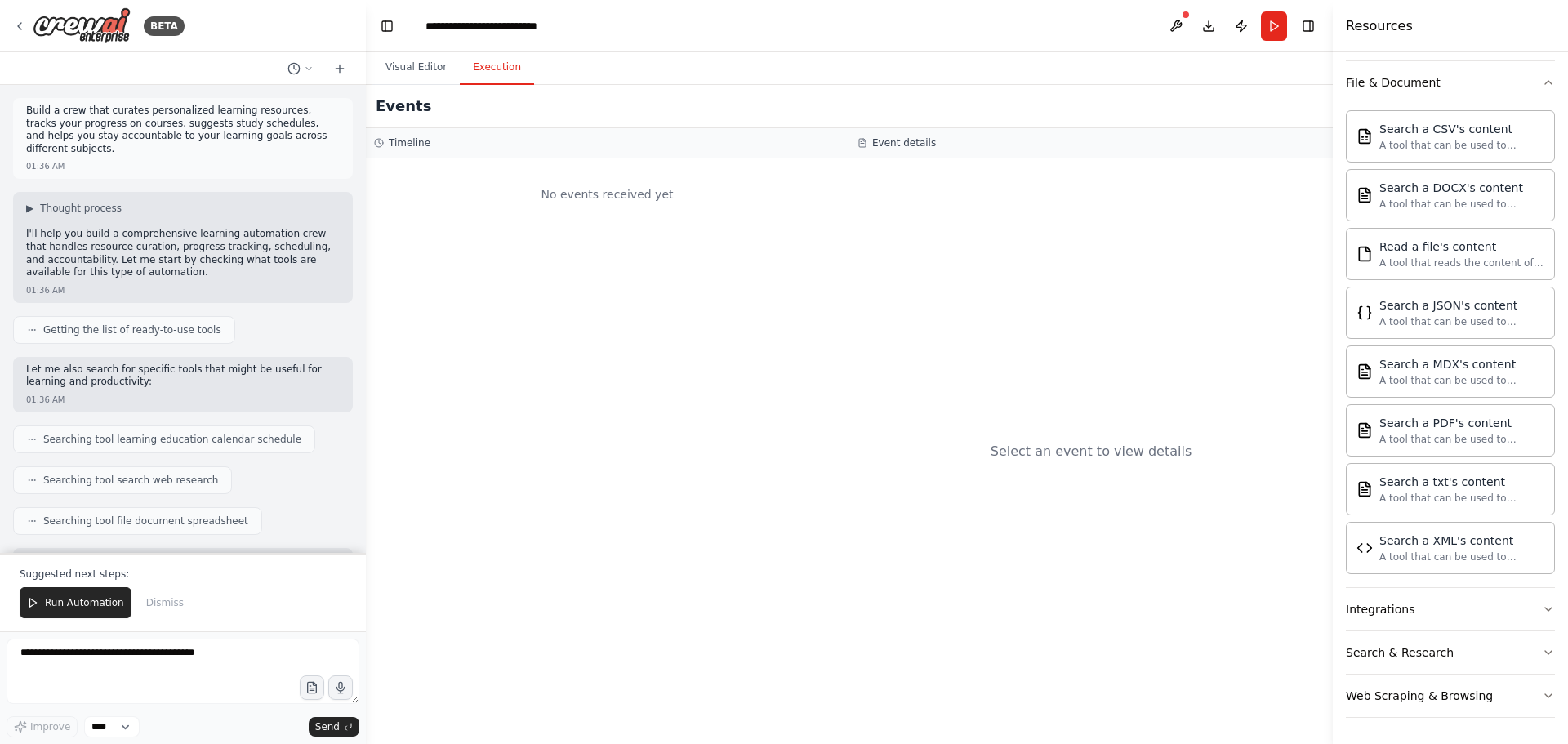
click at [499, 74] on button "Execution" at bounding box center [497, 68] width 74 height 35
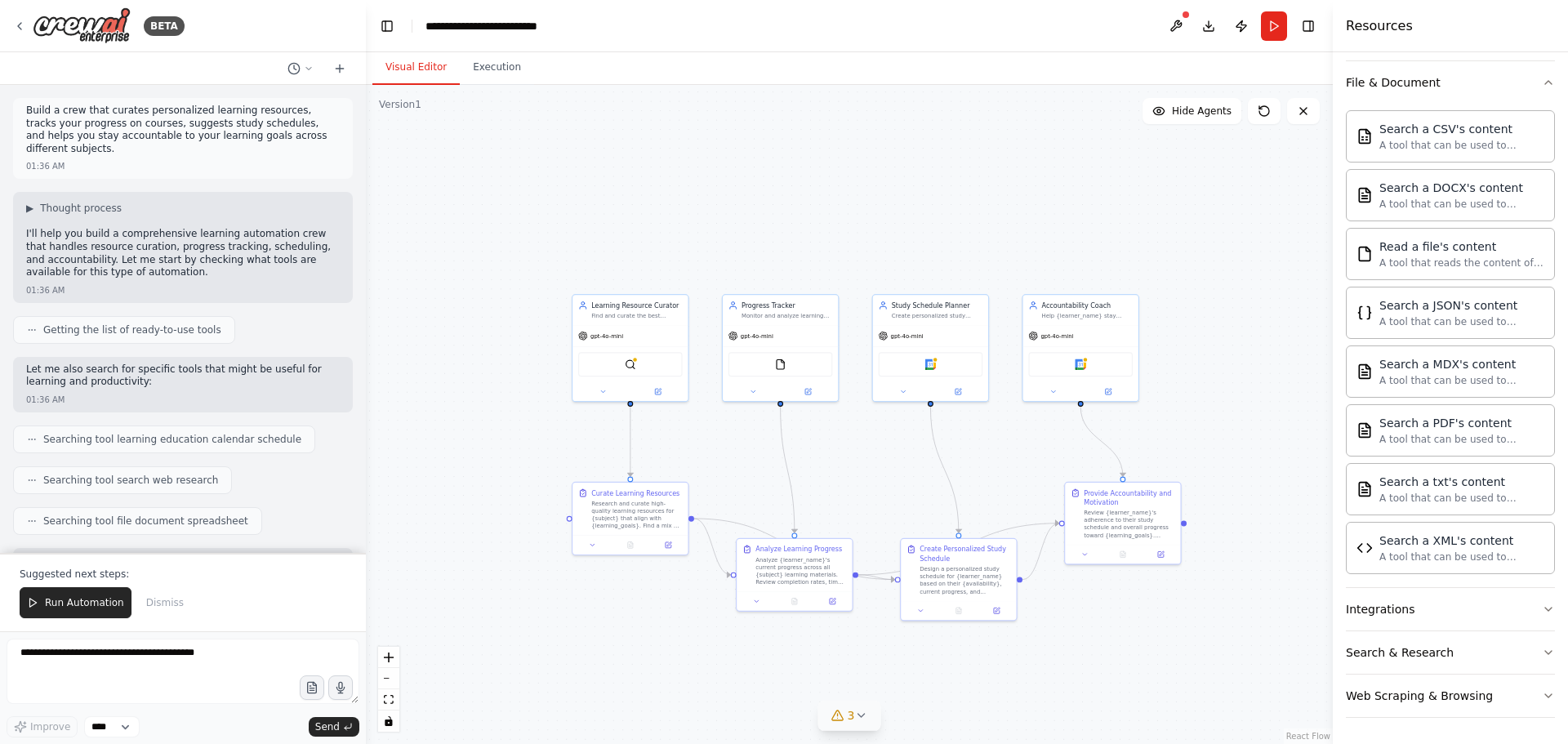
click at [397, 59] on button "Visual Editor" at bounding box center [416, 68] width 88 height 35
click at [994, 607] on icon at bounding box center [997, 609] width 6 height 6
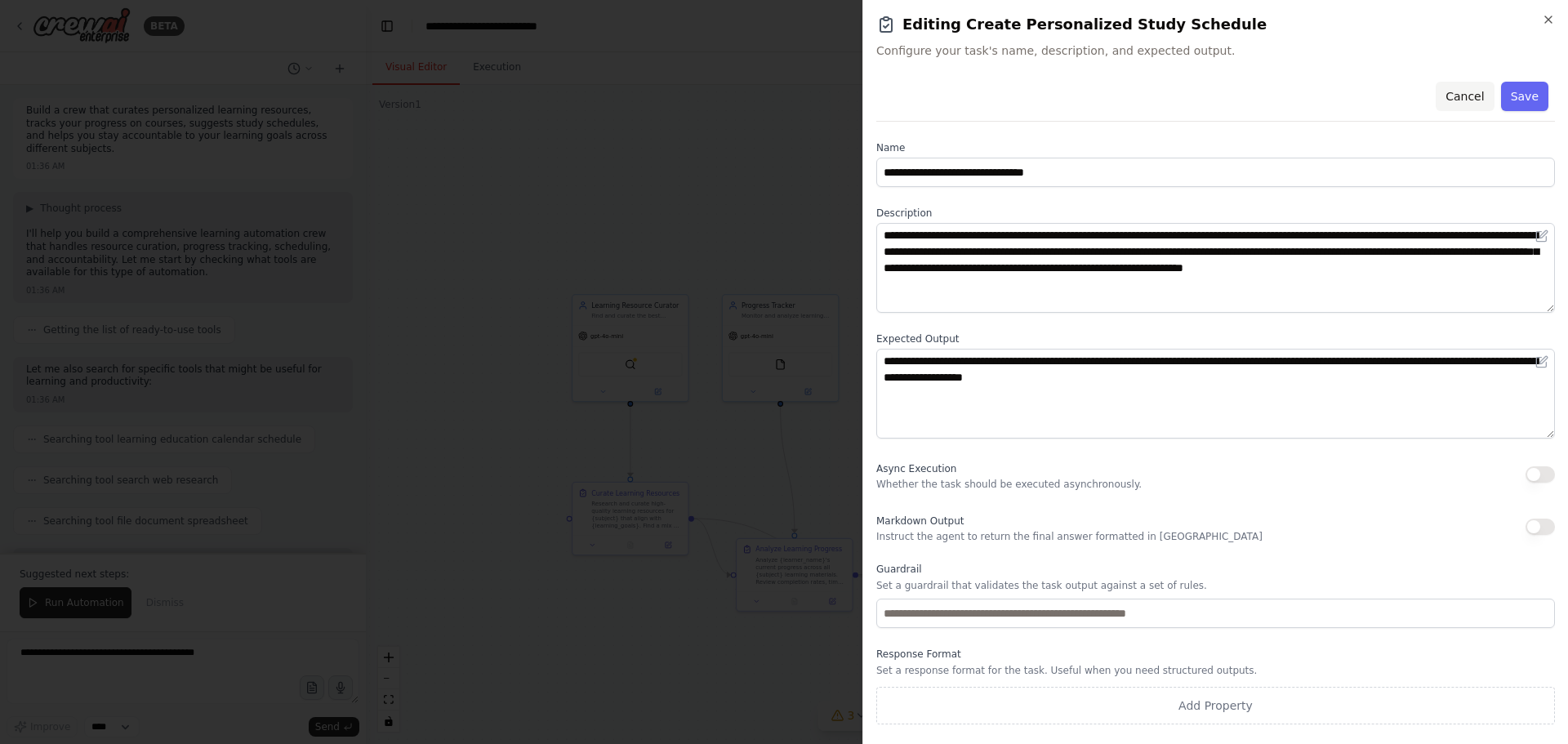
click at [1478, 108] on button "Cancel" at bounding box center [1465, 96] width 58 height 30
